Goal: Task Accomplishment & Management: Manage account settings

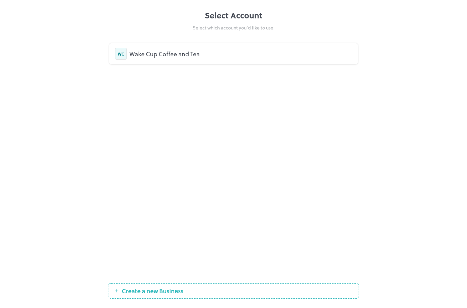
click at [227, 59] on div "WC Wake Cup Coffee and Tea" at bounding box center [233, 54] width 237 height 12
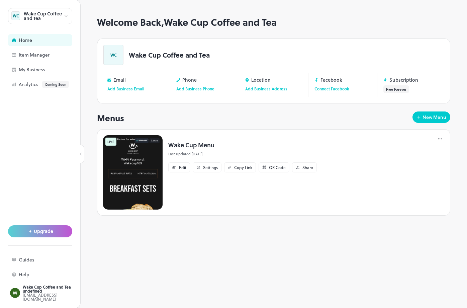
click at [145, 179] on img at bounding box center [133, 172] width 60 height 75
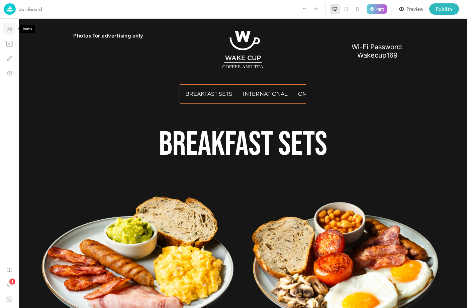
click at [10, 27] on icon "Items" at bounding box center [9, 29] width 6 height 6
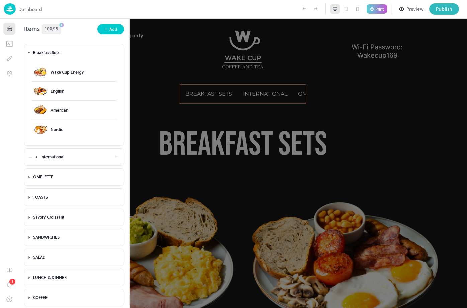
click at [58, 159] on div "International" at bounding box center [77, 157] width 75 height 6
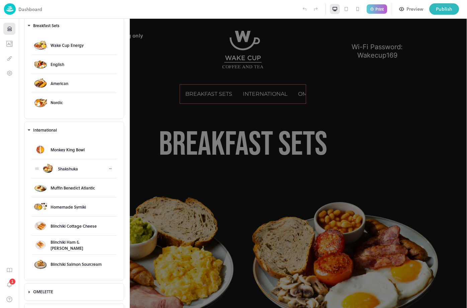
scroll to position [27, 0]
click at [69, 222] on div "Blinchiki Cottage Cheese" at bounding box center [81, 225] width 46 height 6
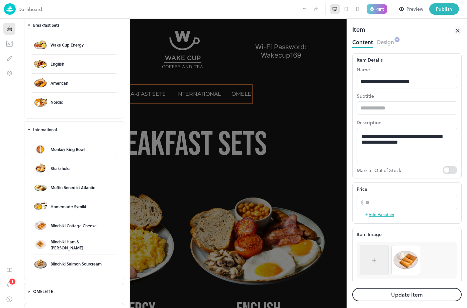
click at [376, 262] on icon at bounding box center [374, 260] width 7 height 7
click at [378, 260] on div at bounding box center [374, 259] width 20 height 23
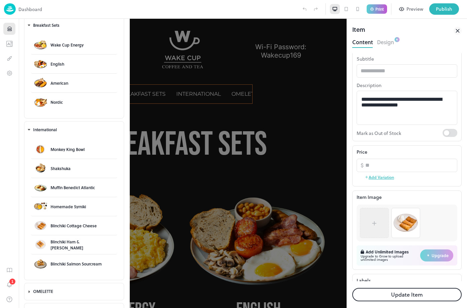
scroll to position [59, 0]
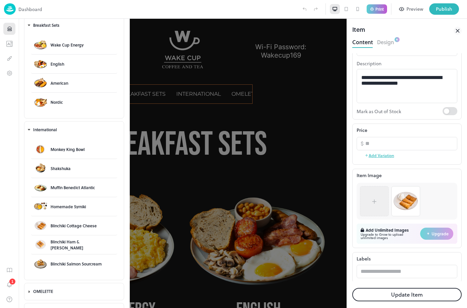
click at [374, 202] on icon at bounding box center [374, 201] width 0 height 4
click at [16, 8] on div "Dashboard" at bounding box center [23, 8] width 38 height 11
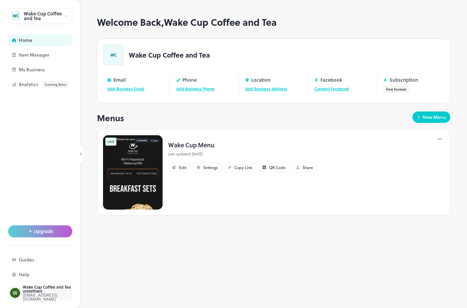
click at [37, 290] on div "Wake Cup Coffee and Tea undefined" at bounding box center [54, 289] width 63 height 8
click at [63, 16] on div "Wake Cup Coffee and Tea" at bounding box center [44, 15] width 40 height 9
click at [65, 15] on div at bounding box center [233, 154] width 467 height 308
click at [61, 291] on div "Wake Cup Coffee and Tea undefined" at bounding box center [54, 289] width 63 height 8
